Goal: Transaction & Acquisition: Purchase product/service

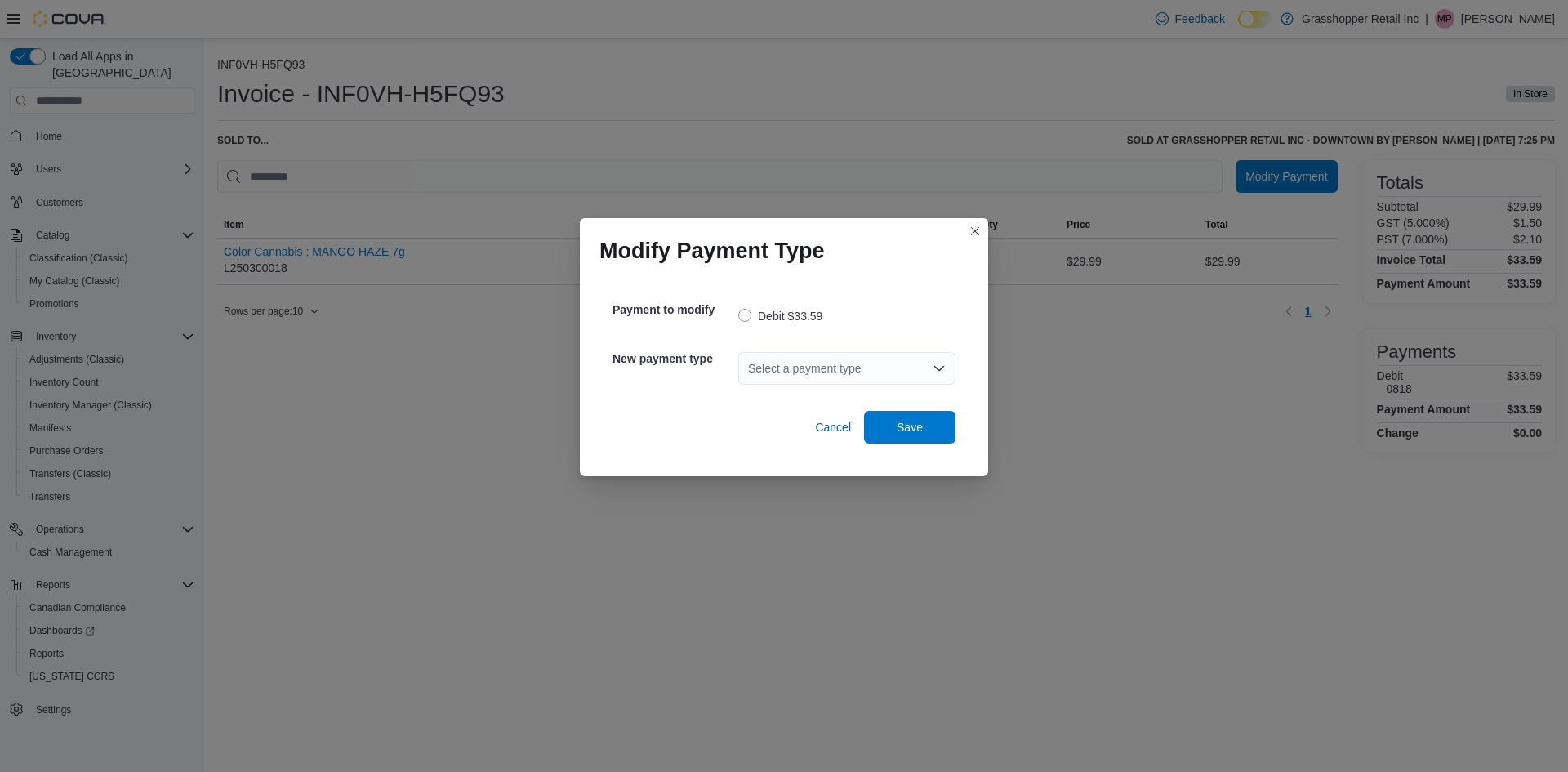
click at [869, 386] on div "Select a payment type" at bounding box center [847, 368] width 218 height 52
click at [868, 373] on div "Select a payment type" at bounding box center [847, 368] width 218 height 33
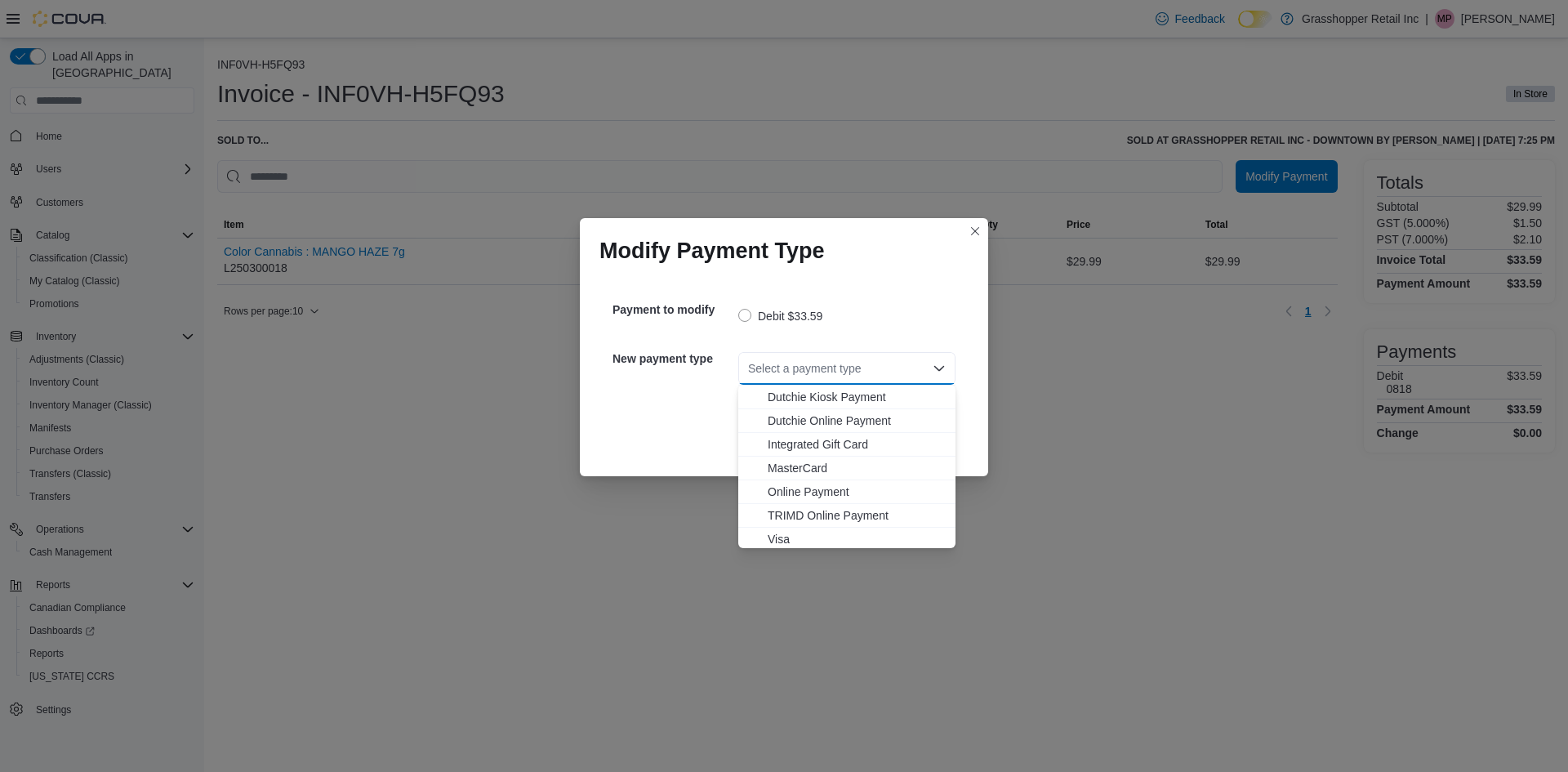
scroll to position [98, 0]
click at [791, 533] on span "Visa" at bounding box center [857, 536] width 178 height 17
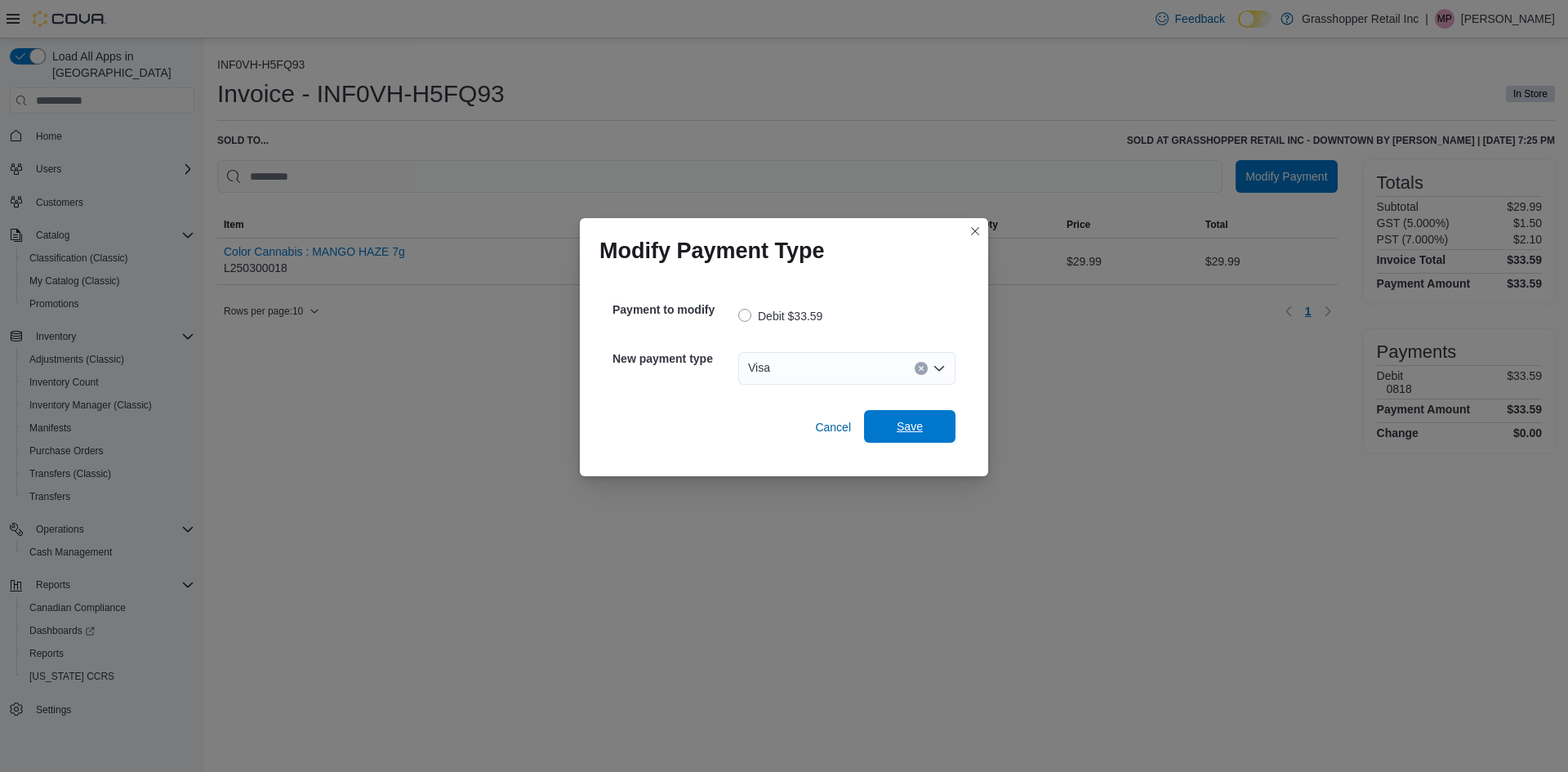
click at [949, 422] on button "Save" at bounding box center [910, 426] width 91 height 33
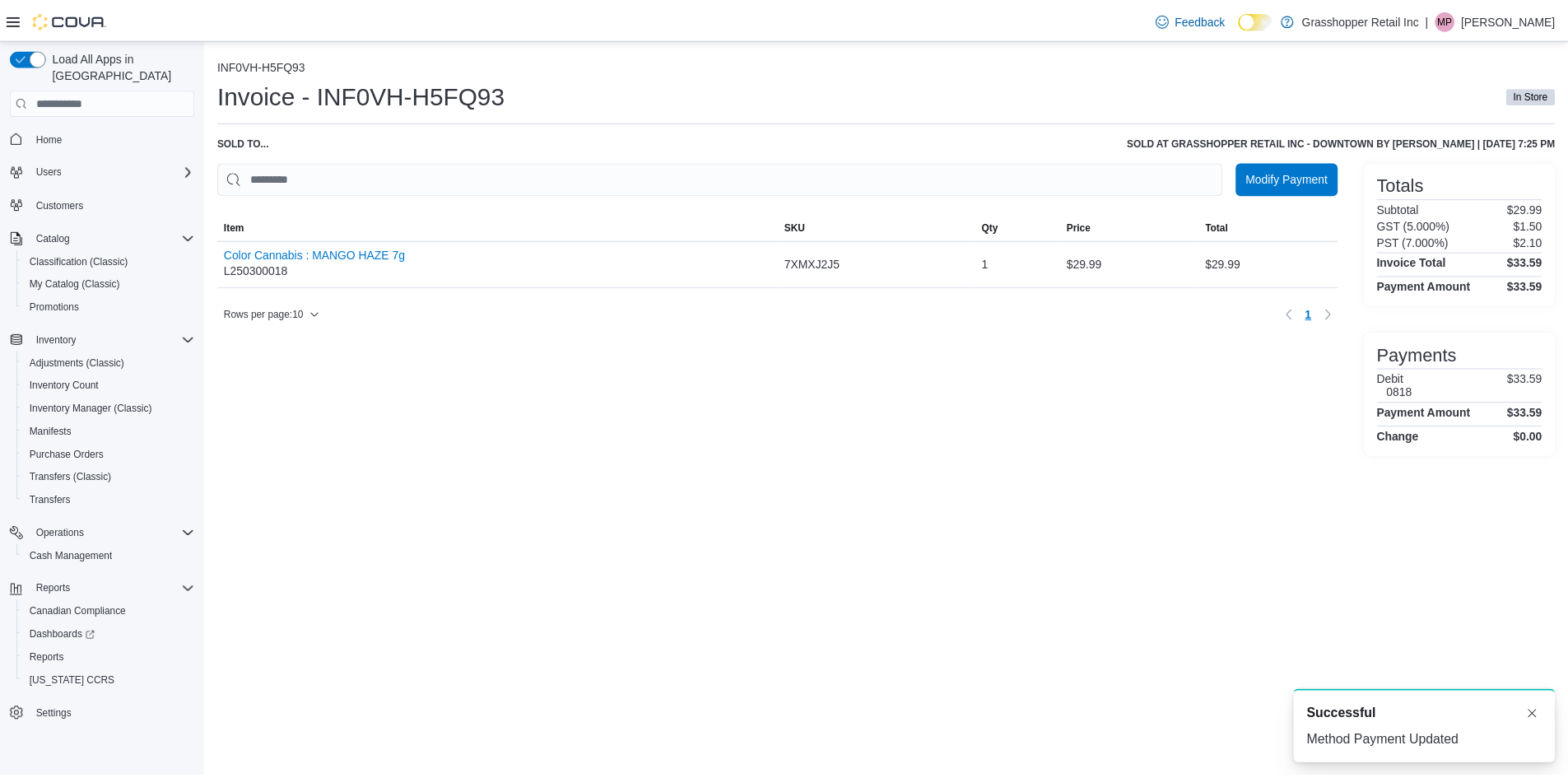
scroll to position [0, 0]
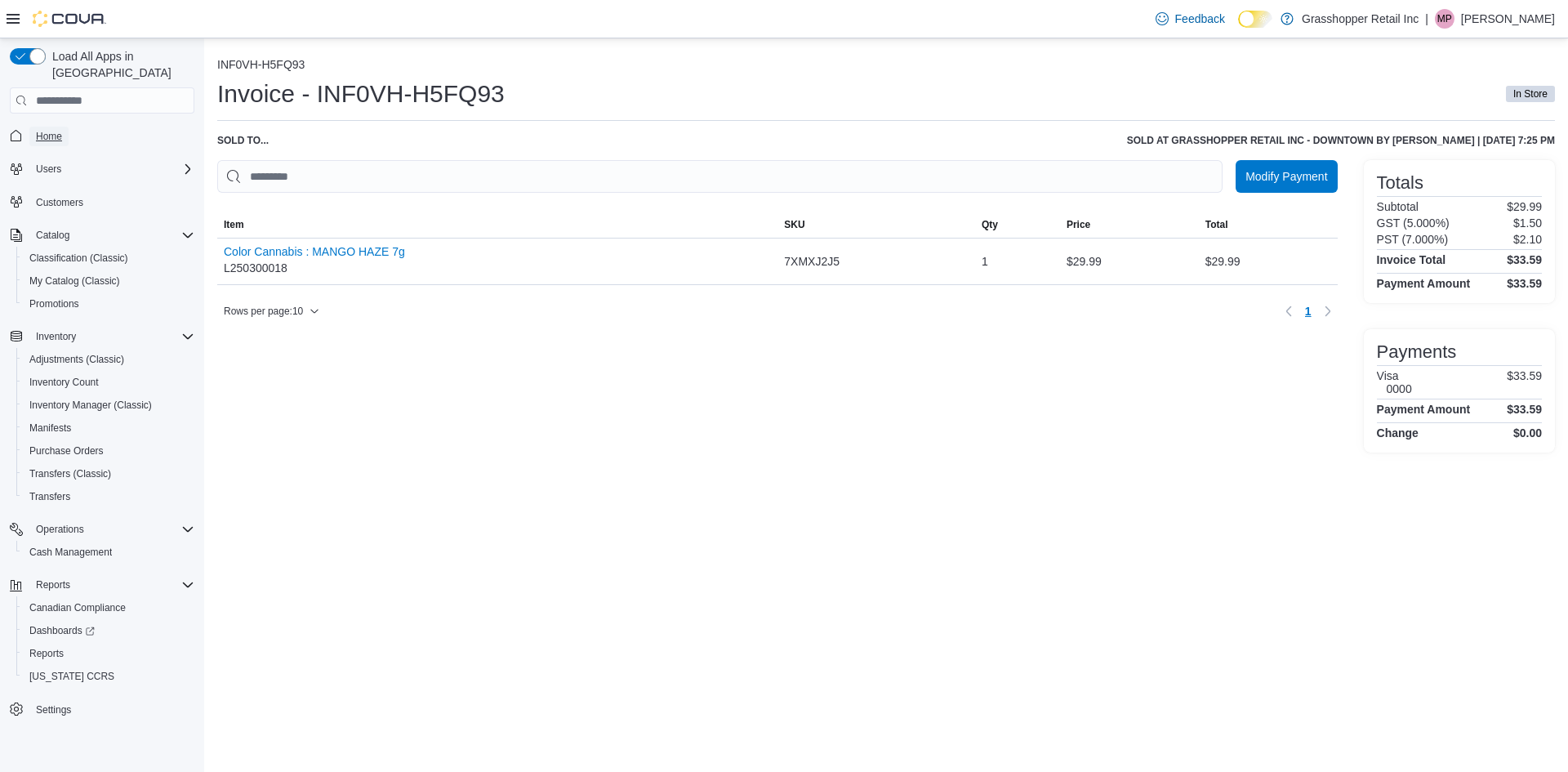
click at [50, 130] on span "Home" at bounding box center [49, 137] width 26 height 13
